Goal: Transaction & Acquisition: Purchase product/service

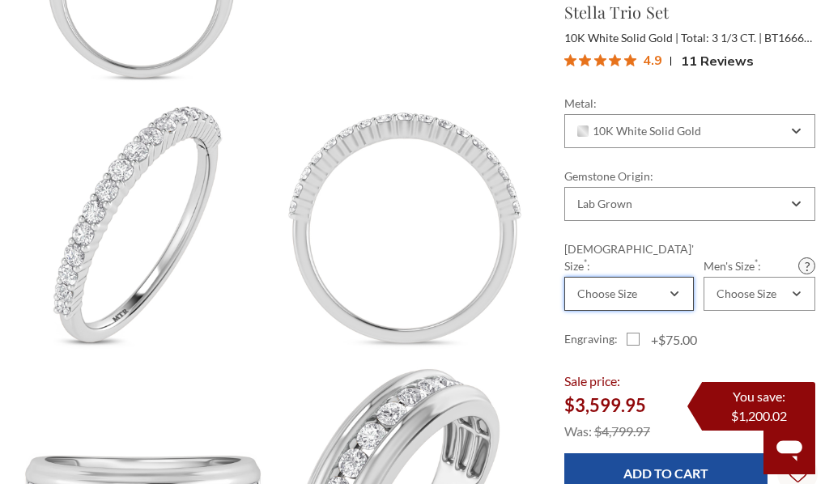
click at [643, 277] on div "Choose Size" at bounding box center [628, 294] width 129 height 34
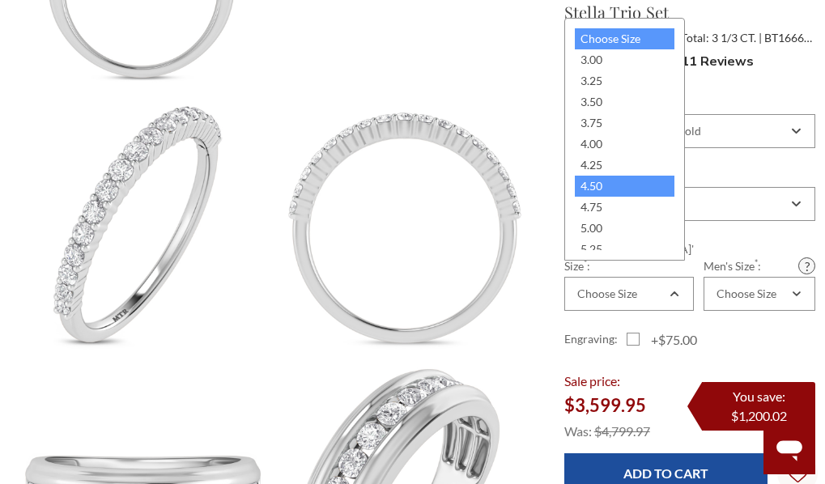
click at [612, 179] on div "4.50" at bounding box center [625, 186] width 100 height 21
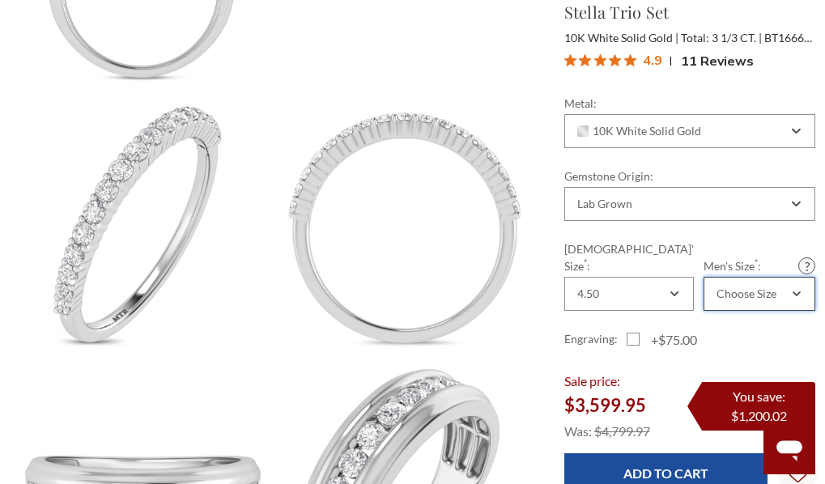
click at [717, 287] on div "Choose Size" at bounding box center [746, 293] width 60 height 13
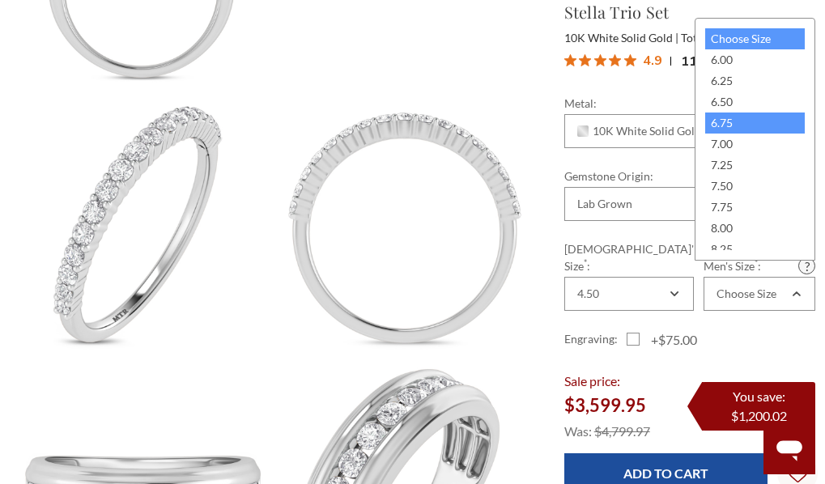
click at [715, 123] on div "6.75" at bounding box center [755, 122] width 100 height 21
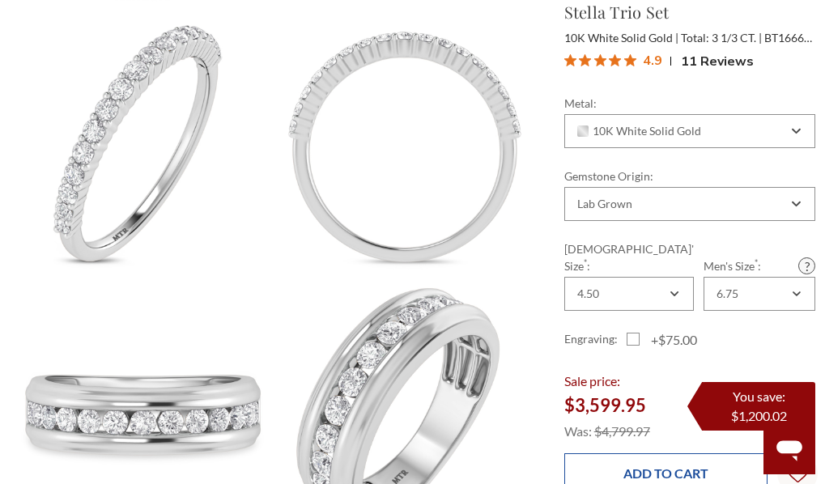
click at [651, 453] on input "Add to Cart" at bounding box center [666, 473] width 204 height 40
type input "Add to Cart"
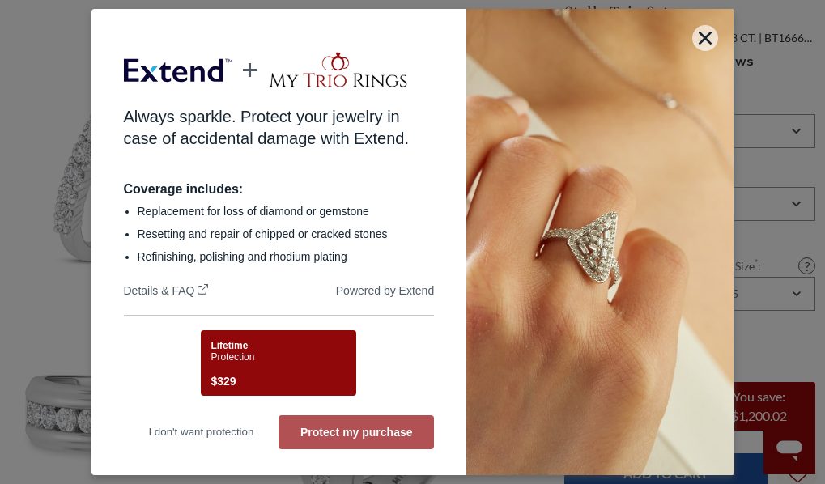
click at [351, 426] on button "Protect my purchase" at bounding box center [355, 432] width 155 height 34
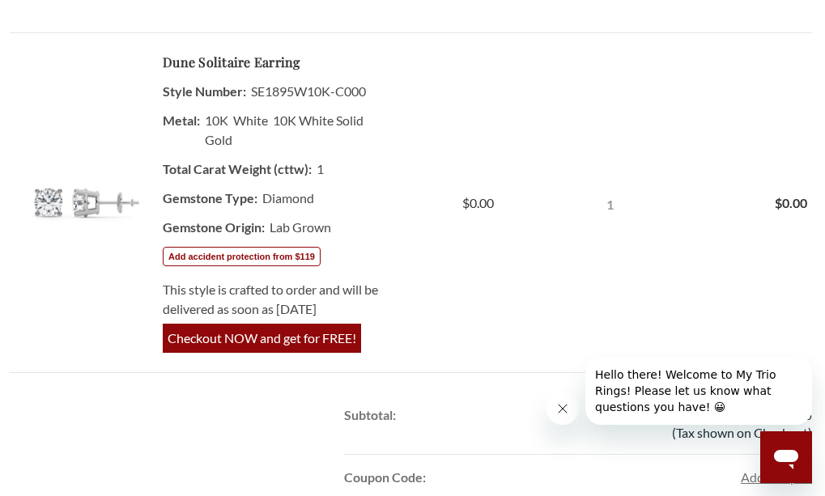
scroll to position [1133, 0]
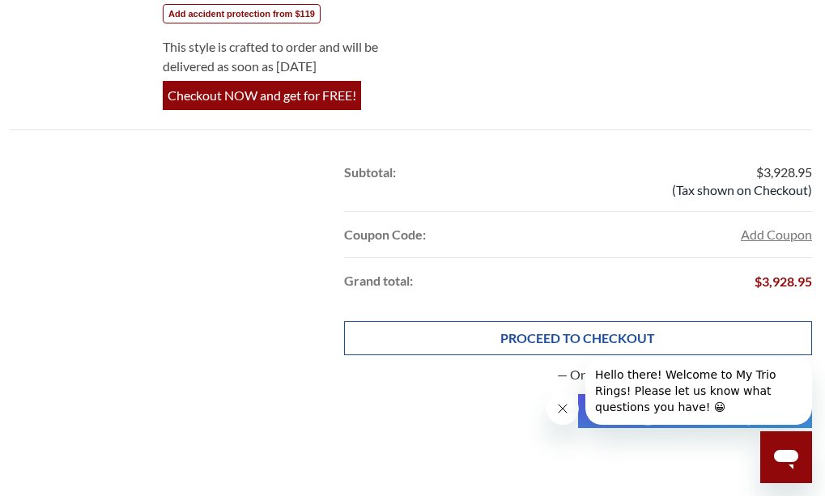
click at [400, 337] on link "PROCEED TO CHECKOUT" at bounding box center [578, 338] width 468 height 34
